Goal: Information Seeking & Learning: Learn about a topic

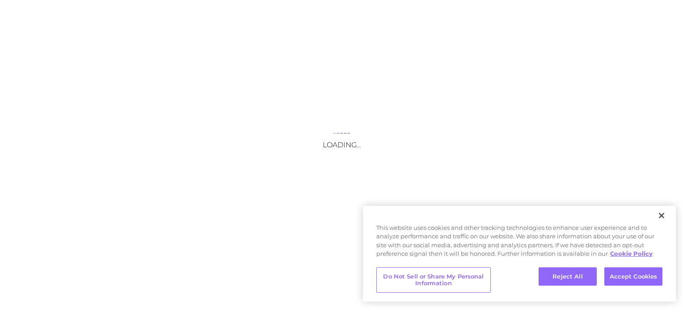
click at [628, 264] on div "Do Not Sell or Share My Personal Information Reject All Accept Cookies" at bounding box center [519, 282] width 313 height 39
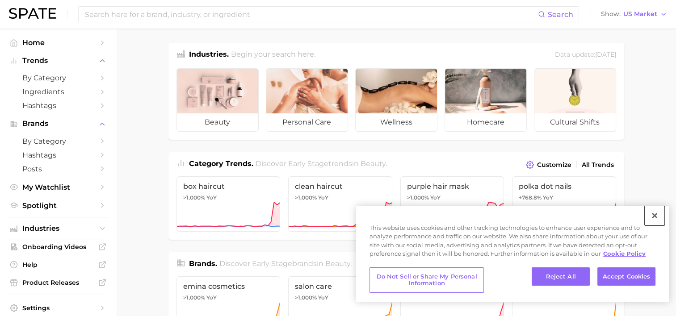
click at [655, 216] on button "Close" at bounding box center [655, 216] width 20 height 20
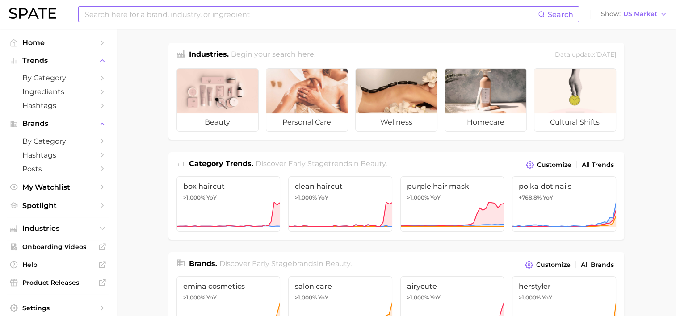
click at [155, 21] on input at bounding box center [311, 14] width 454 height 15
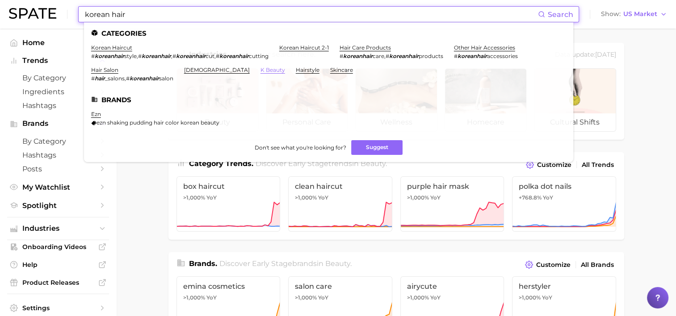
type input "korean hair"
click at [261, 73] on link "k beauty" at bounding box center [273, 70] width 25 height 7
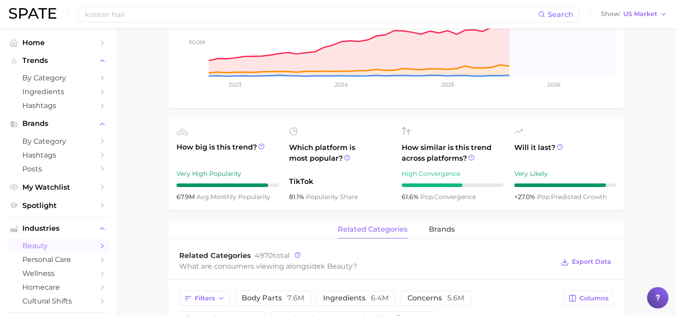
scroll to position [218, 0]
